Goal: Task Accomplishment & Management: Use online tool/utility

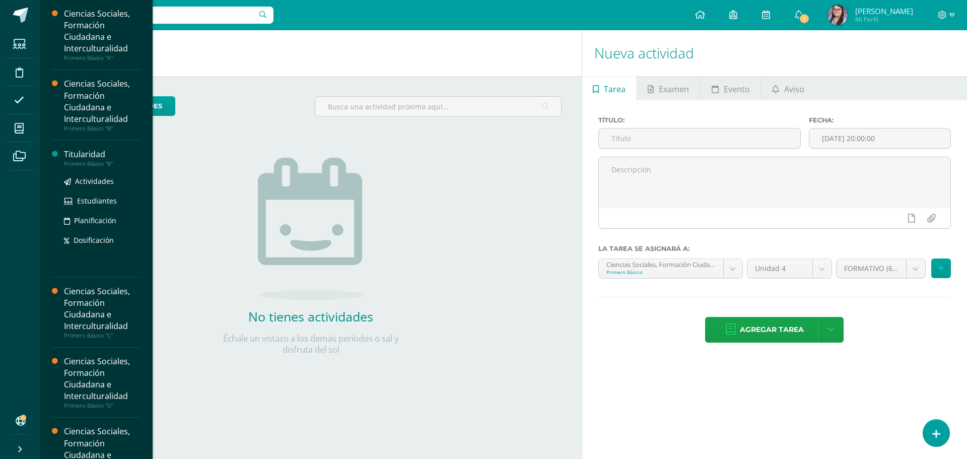
click at [81, 149] on div "Titularidad" at bounding box center [102, 155] width 77 height 12
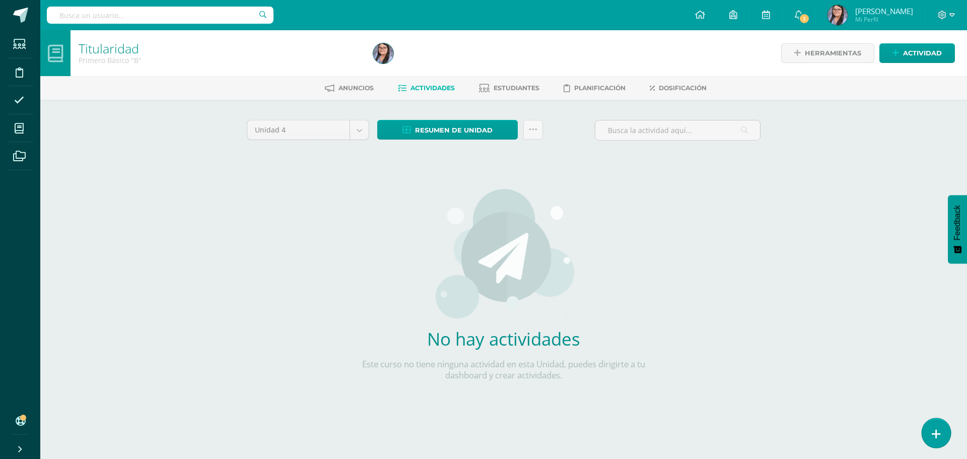
click at [941, 433] on link at bounding box center [936, 432] width 29 height 29
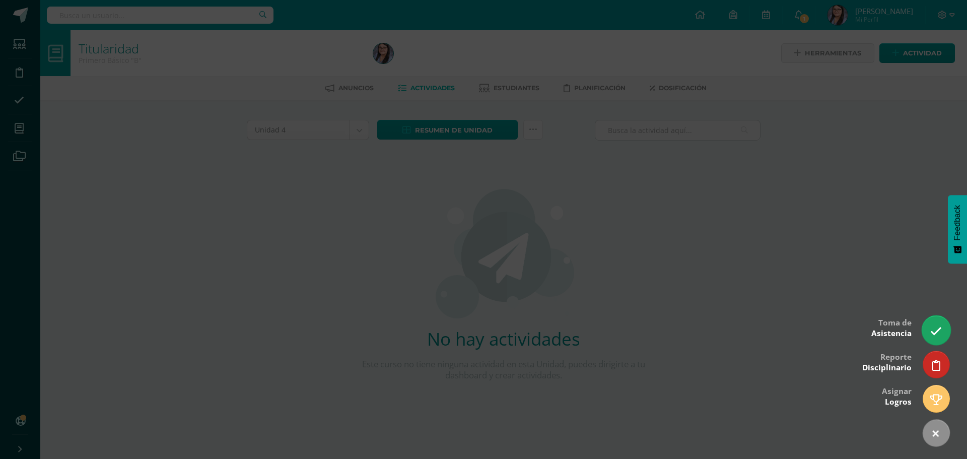
click at [944, 336] on link at bounding box center [936, 329] width 29 height 29
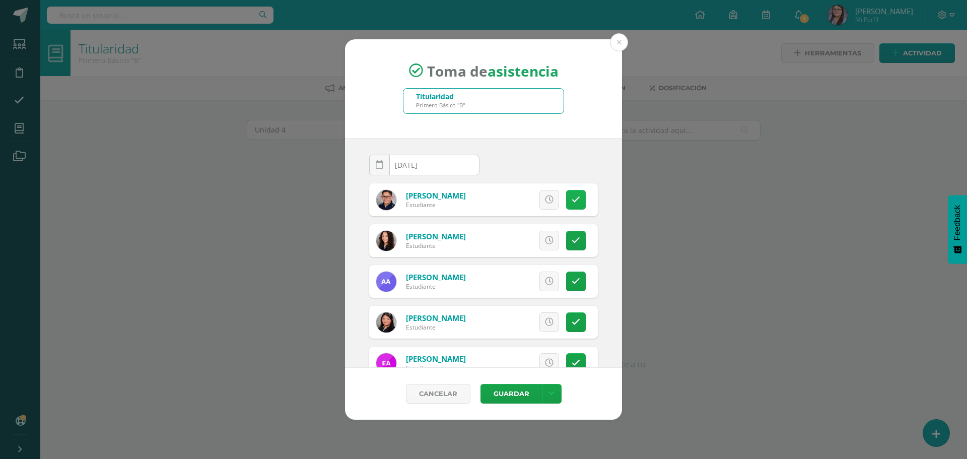
click at [573, 200] on link at bounding box center [576, 200] width 20 height 20
click at [573, 199] on icon at bounding box center [576, 199] width 6 height 9
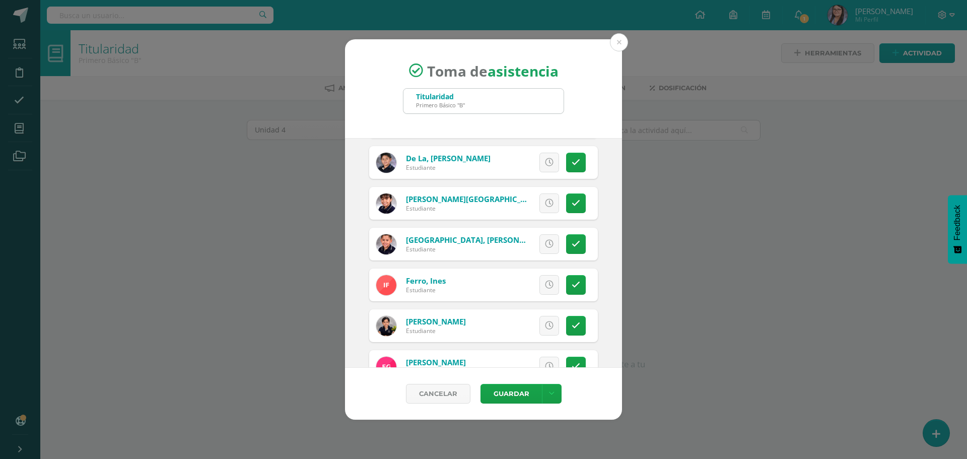
scroll to position [504, 0]
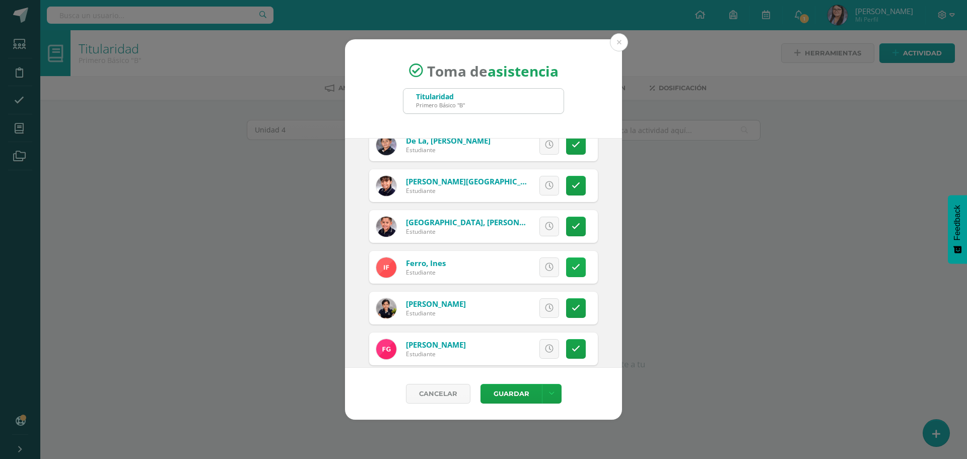
click at [569, 273] on link at bounding box center [576, 267] width 20 height 20
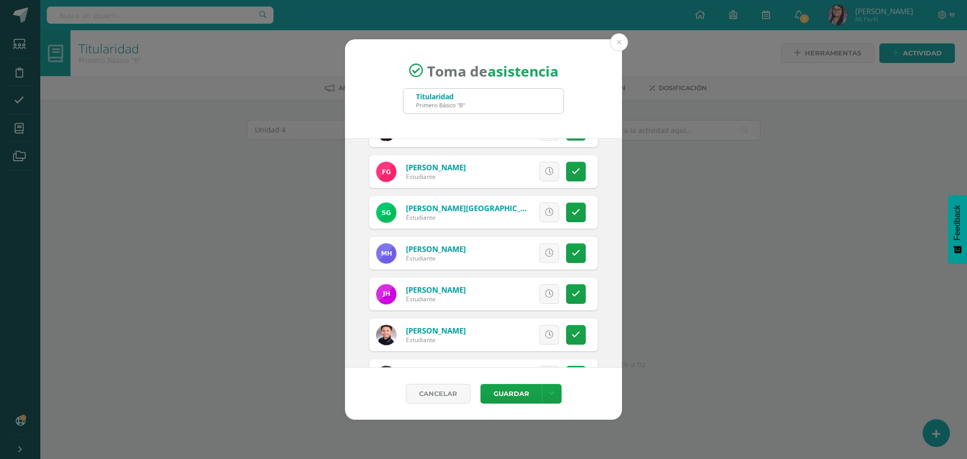
scroll to position [705, 0]
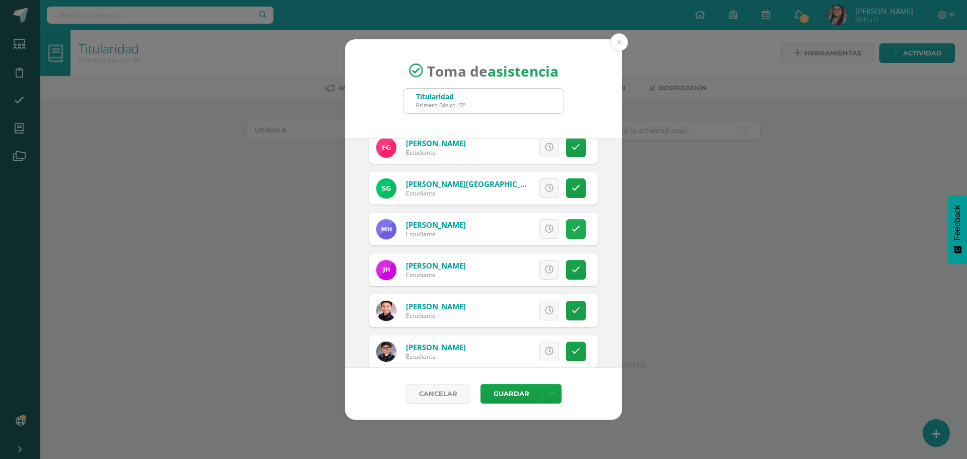
click at [572, 232] on icon at bounding box center [576, 229] width 9 height 9
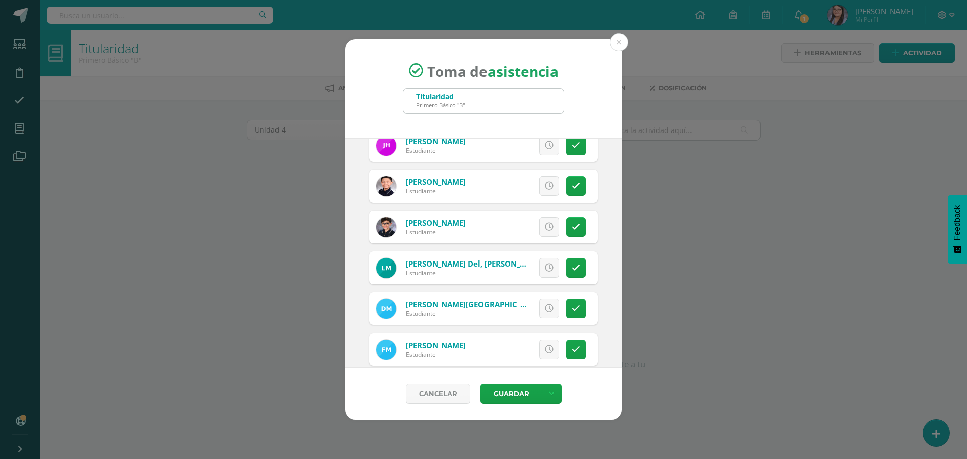
scroll to position [857, 0]
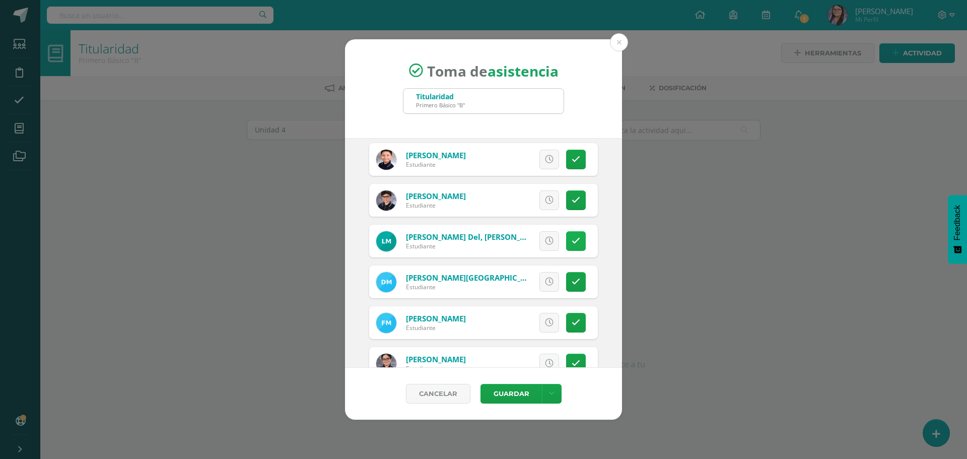
click at [566, 246] on link at bounding box center [576, 241] width 20 height 20
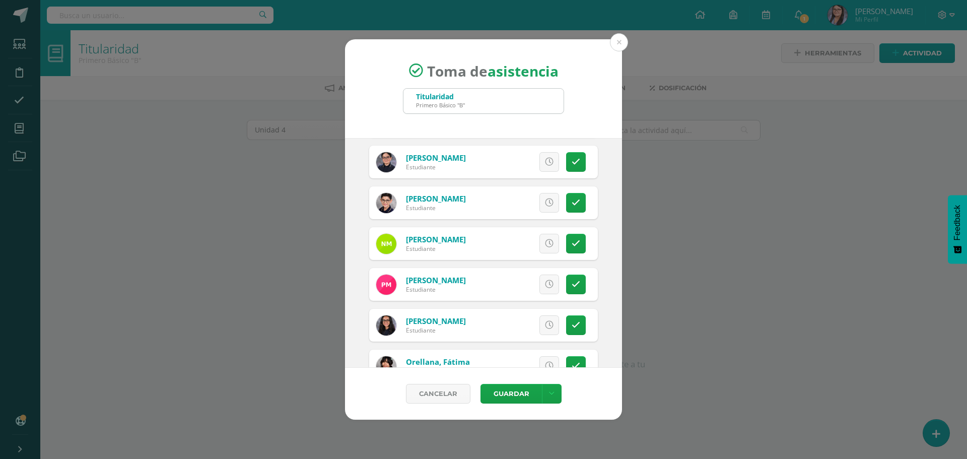
scroll to position [1108, 0]
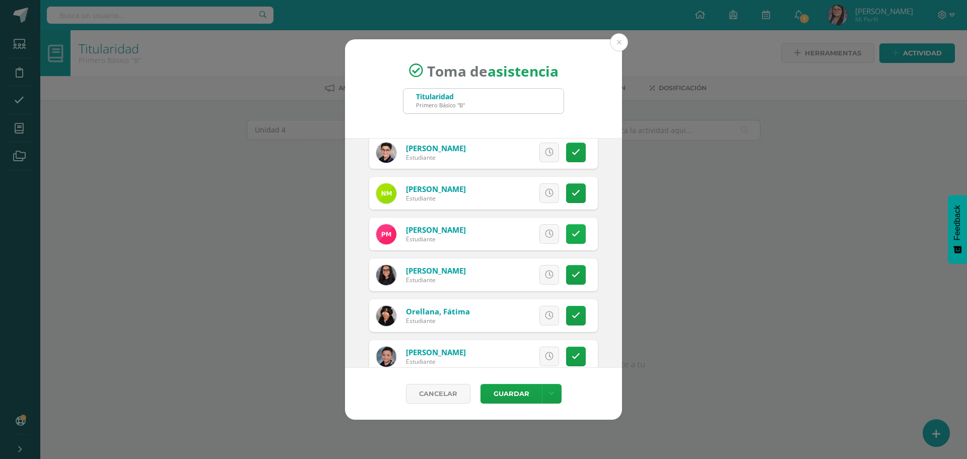
click at [572, 235] on icon at bounding box center [576, 234] width 9 height 9
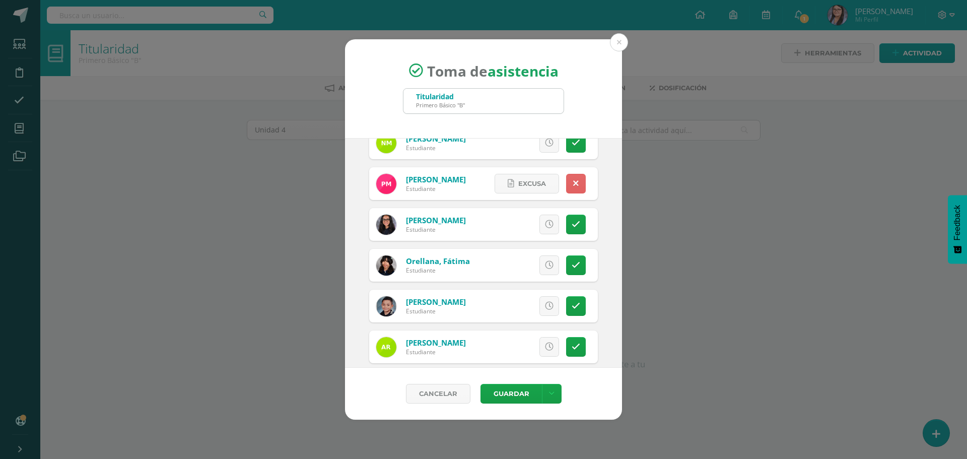
scroll to position [1209, 0]
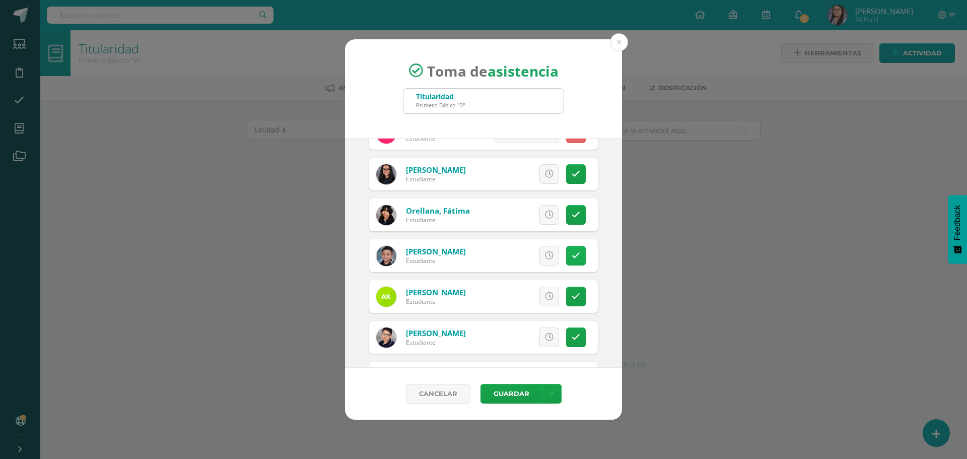
click at [572, 255] on icon at bounding box center [576, 255] width 9 height 9
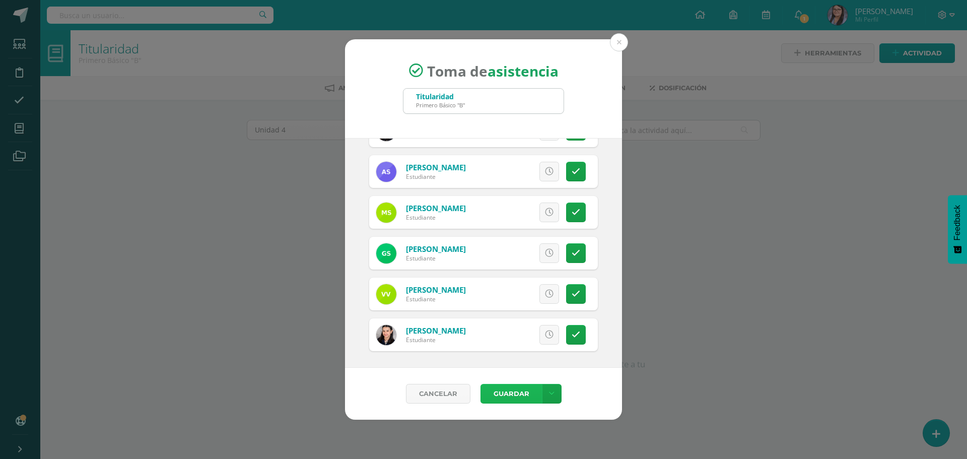
click at [516, 390] on button "Guardar" at bounding box center [511, 394] width 61 height 20
